Goal: Task Accomplishment & Management: Manage account settings

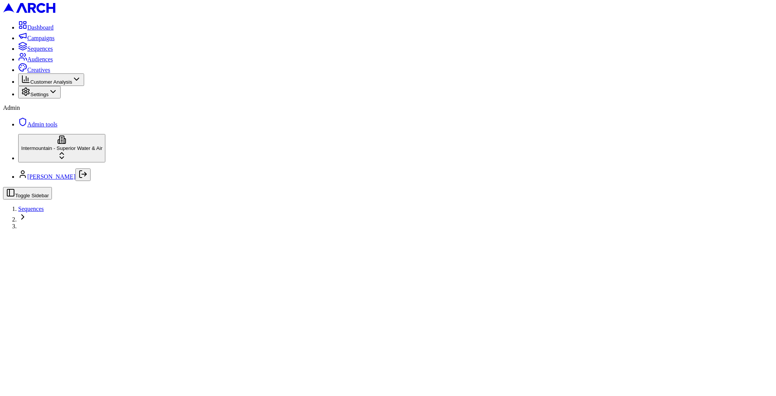
click at [44, 206] on span "Sequences" at bounding box center [31, 209] width 26 height 6
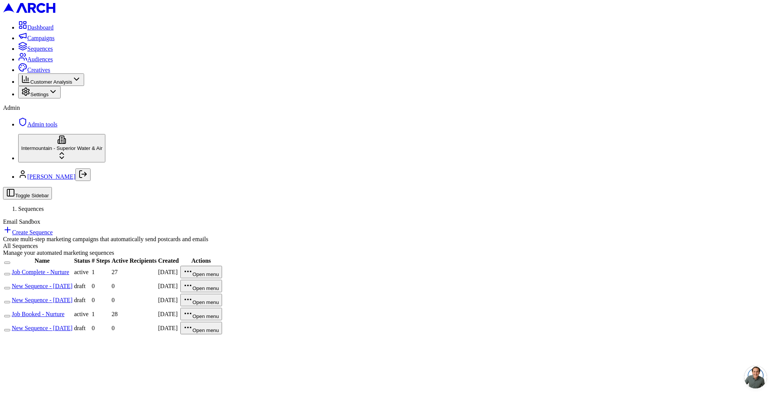
click at [64, 311] on link "Job Booked - Nurture" at bounding box center [38, 314] width 53 height 6
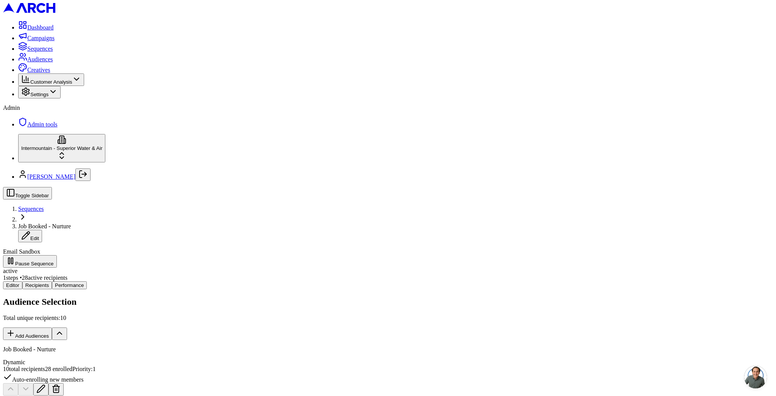
scroll to position [138, 0]
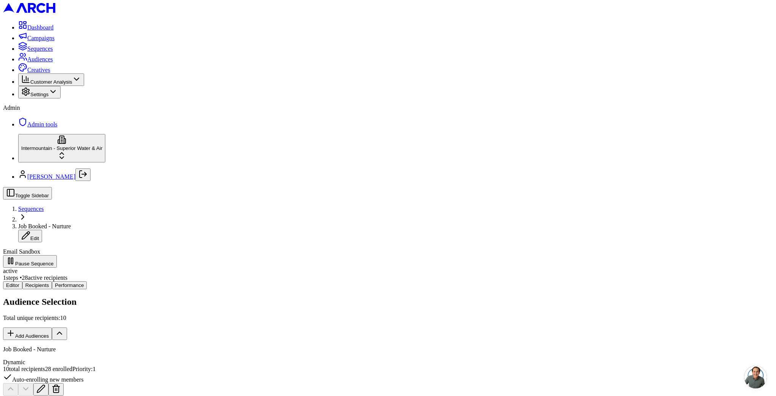
scroll to position [750, 0]
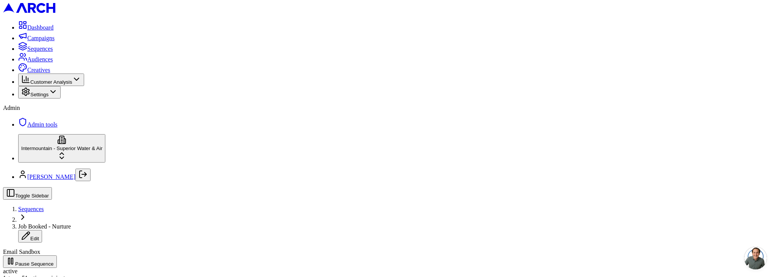
scroll to position [75, 0]
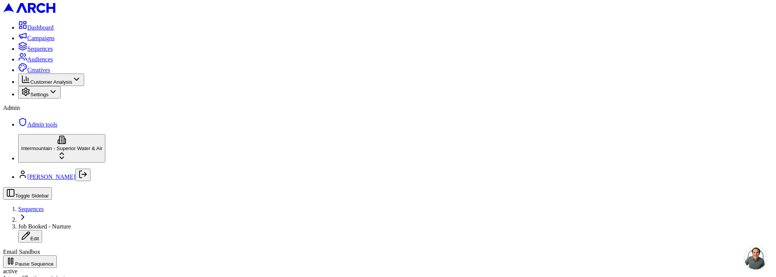
scroll to position [14, 0]
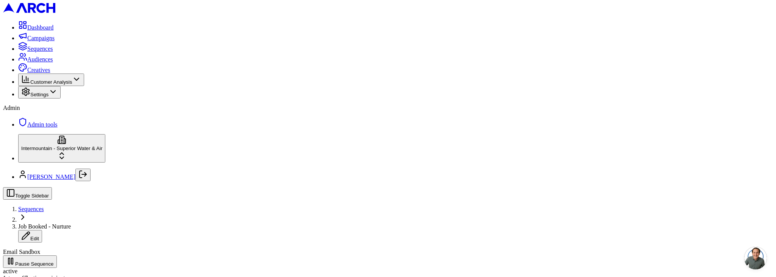
scroll to position [370, 0]
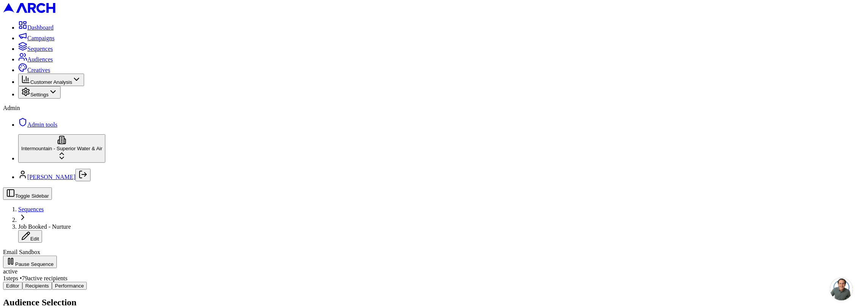
scroll to position [121, 0]
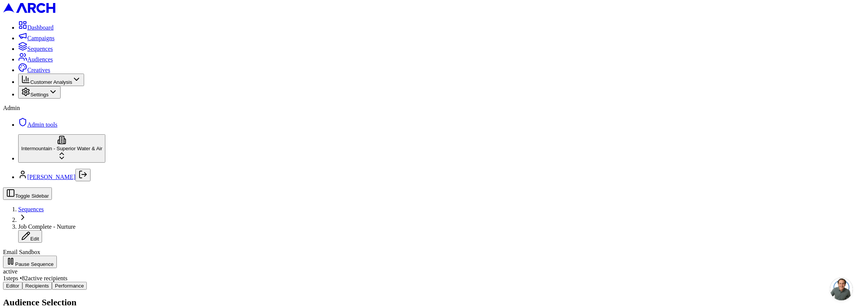
scroll to position [238, 0]
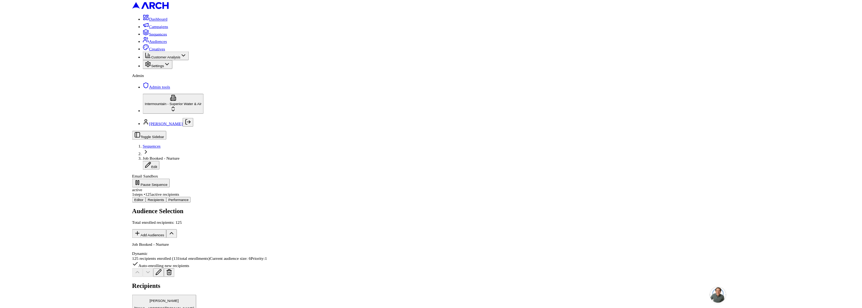
scroll to position [790, 0]
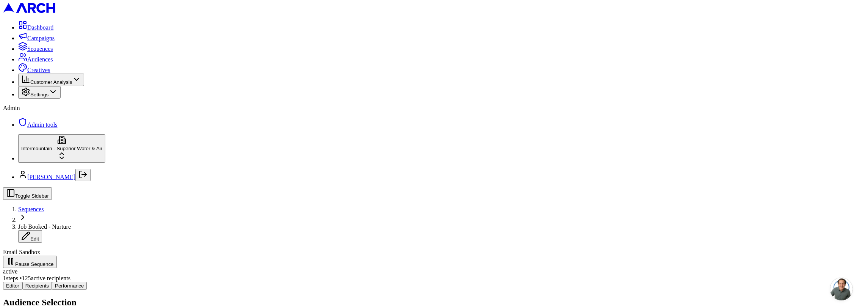
scroll to position [109, 0]
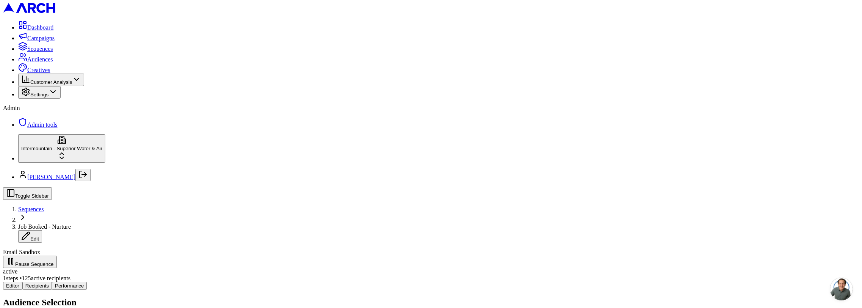
click at [22, 281] on button "Editor" at bounding box center [12, 285] width 19 height 8
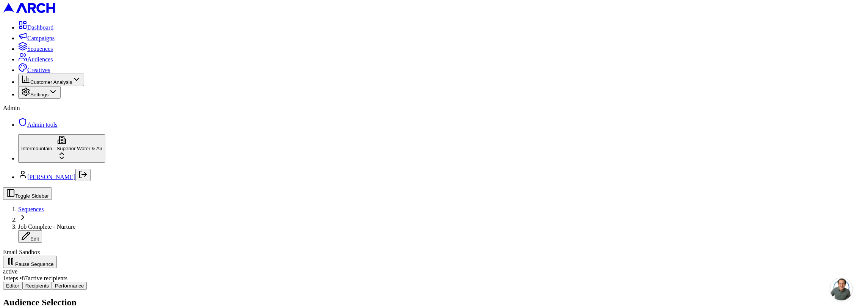
drag, startPoint x: 303, startPoint y: 213, endPoint x: 328, endPoint y: 202, distance: 27.7
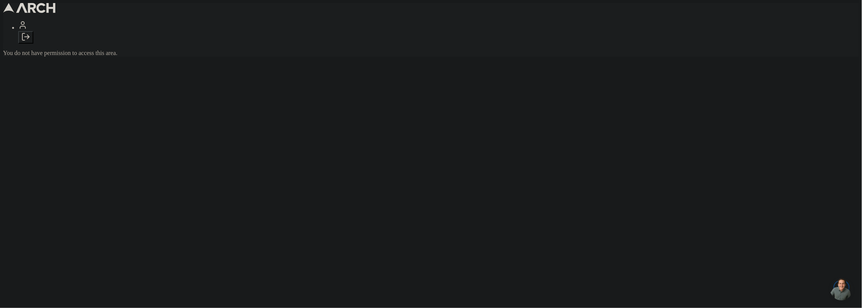
click at [80, 44] on div at bounding box center [438, 31] width 841 height 23
click at [30, 41] on icon "Log out" at bounding box center [25, 36] width 9 height 9
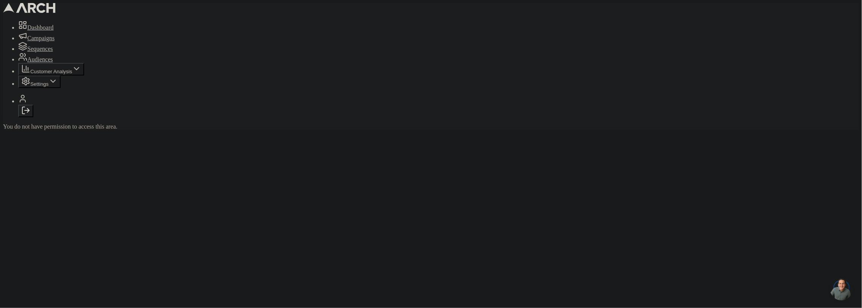
click at [30, 115] on icon "Log out" at bounding box center [25, 110] width 9 height 9
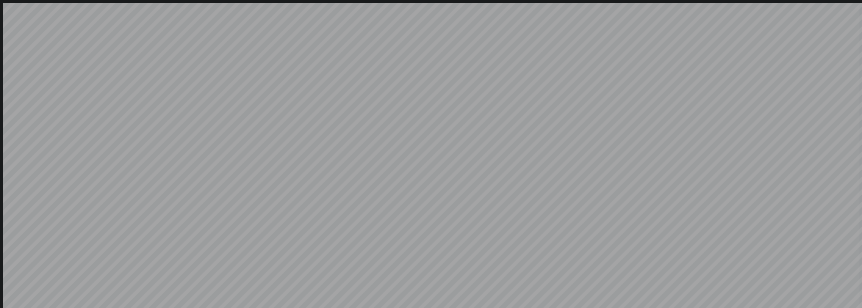
type input "[EMAIL_ADDRESS][DOMAIN_NAME]"
